Goal: Navigation & Orientation: Understand site structure

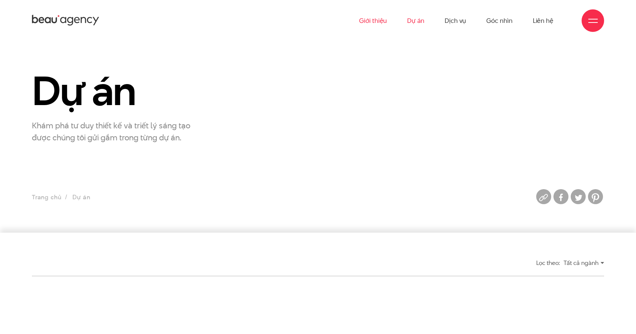
click at [379, 22] on link "Giới thiệu" at bounding box center [373, 20] width 28 height 41
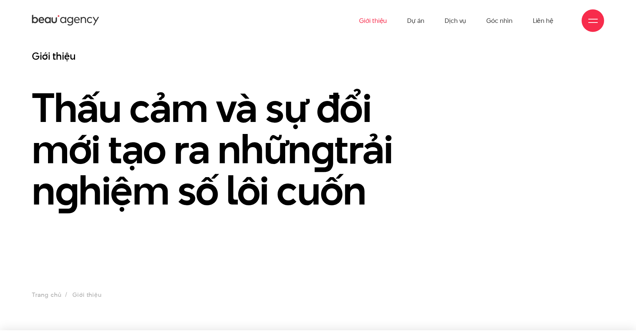
click at [79, 19] on icon at bounding box center [77, 20] width 6 height 6
